Goal: Use online tool/utility

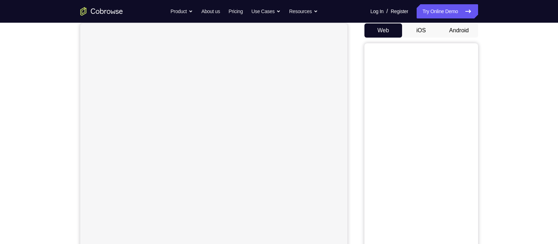
scroll to position [69, 0]
click at [460, 32] on button "Android" at bounding box center [459, 30] width 38 height 14
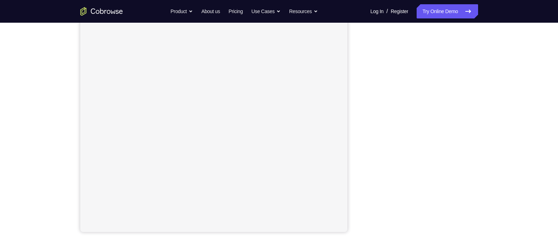
scroll to position [99, 0]
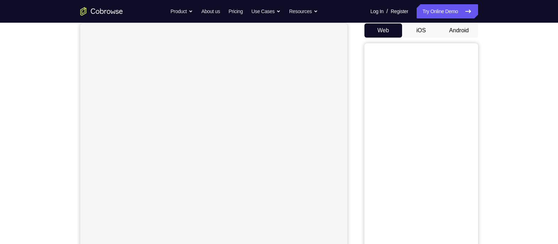
click at [462, 26] on button "Android" at bounding box center [459, 30] width 38 height 14
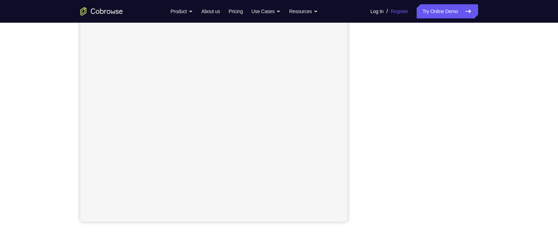
scroll to position [104, 0]
